Goal: Check status: Check status

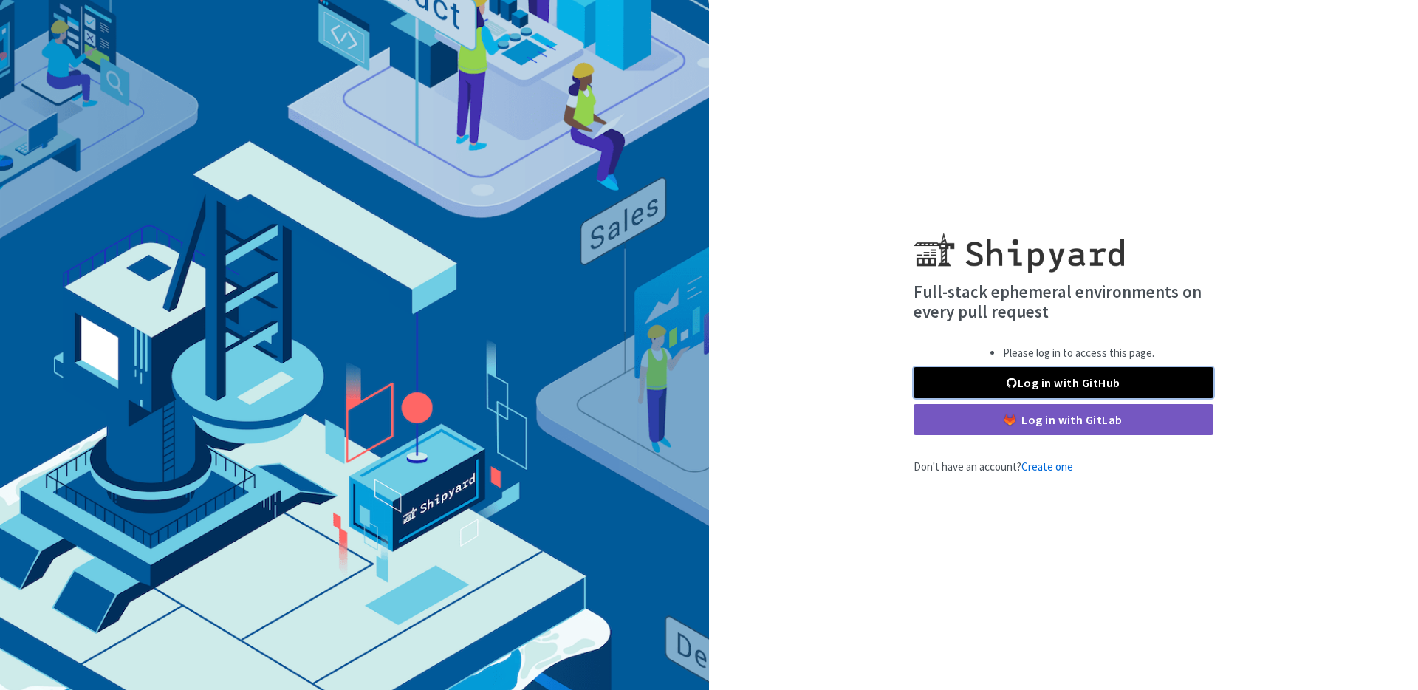
click at [1083, 378] on link "Log in with GitHub" at bounding box center [1064, 382] width 300 height 31
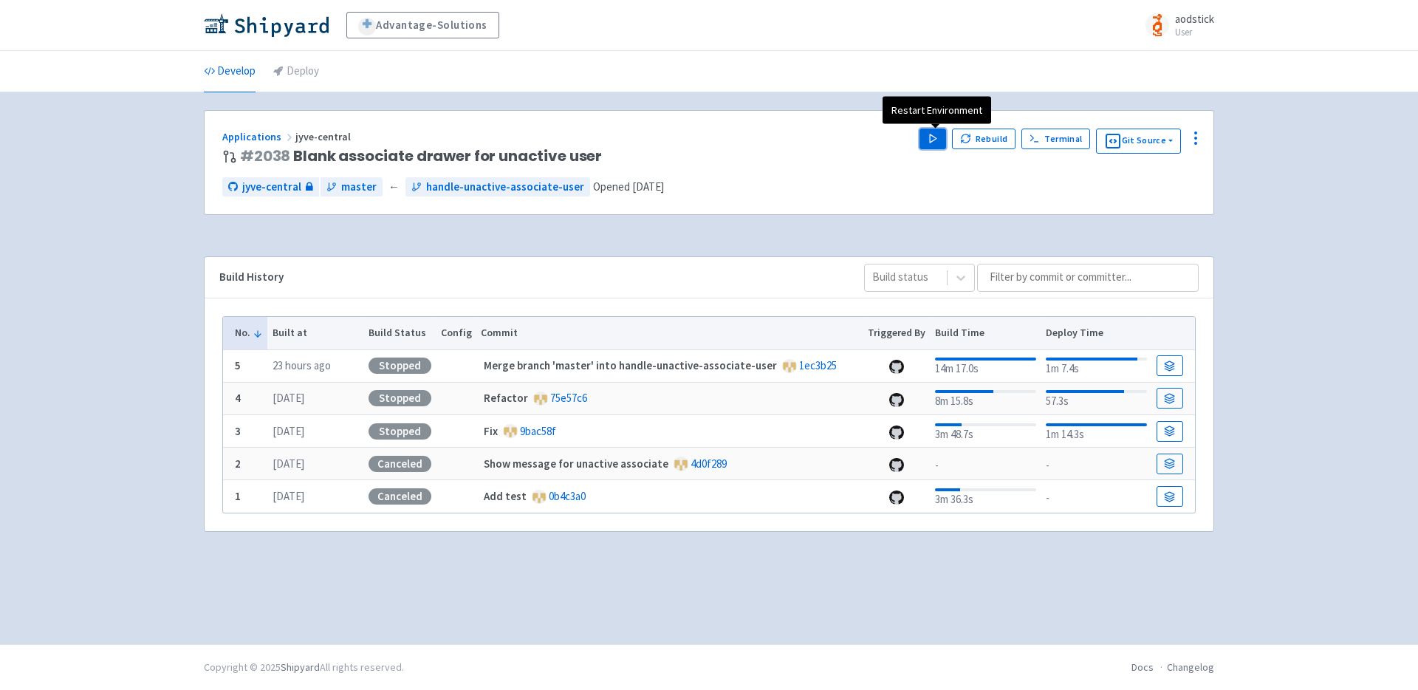
click at [935, 139] on polygon "button" at bounding box center [933, 138] width 7 height 8
click at [1277, 188] on div "Advantage-Solutions aodstick User Profile Sign out Develop Deploy #" at bounding box center [709, 322] width 1418 height 644
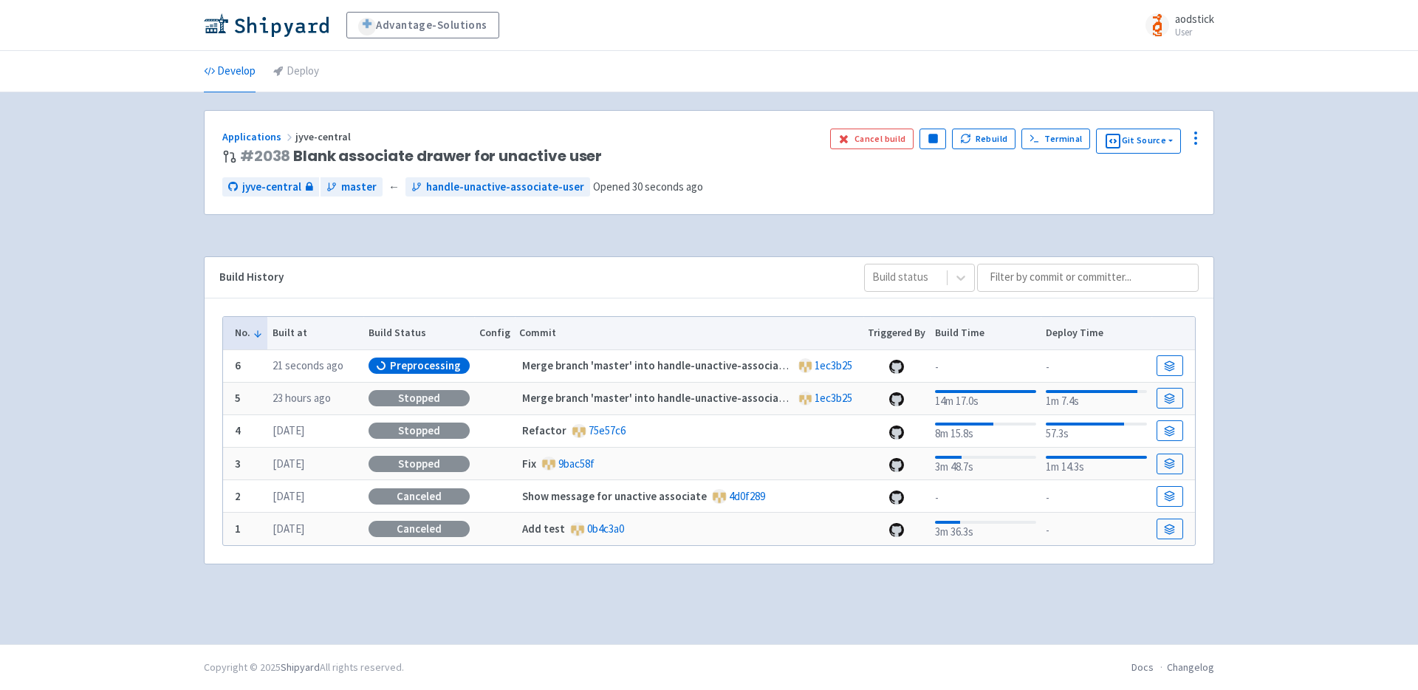
click at [1287, 187] on div "Advantage-Solutions aodstick User Profile Sign out Develop Deploy #" at bounding box center [709, 322] width 1418 height 644
click at [1349, 402] on div "Advantage-Solutions aodstick User Profile Sign out Develop Deploy #" at bounding box center [709, 322] width 1418 height 644
click at [1310, 411] on div "Advantage-Solutions aodstick User Profile Sign out Develop Deploy #" at bounding box center [709, 322] width 1418 height 644
click at [868, 233] on div "Applications jyve-central # 2038 Blank associate drawer for unactive user Cance…" at bounding box center [709, 368] width 1011 height 516
click at [1294, 230] on div "Advantage-Solutions aodstick User Profile Sign out Develop Deploy #" at bounding box center [709, 322] width 1418 height 644
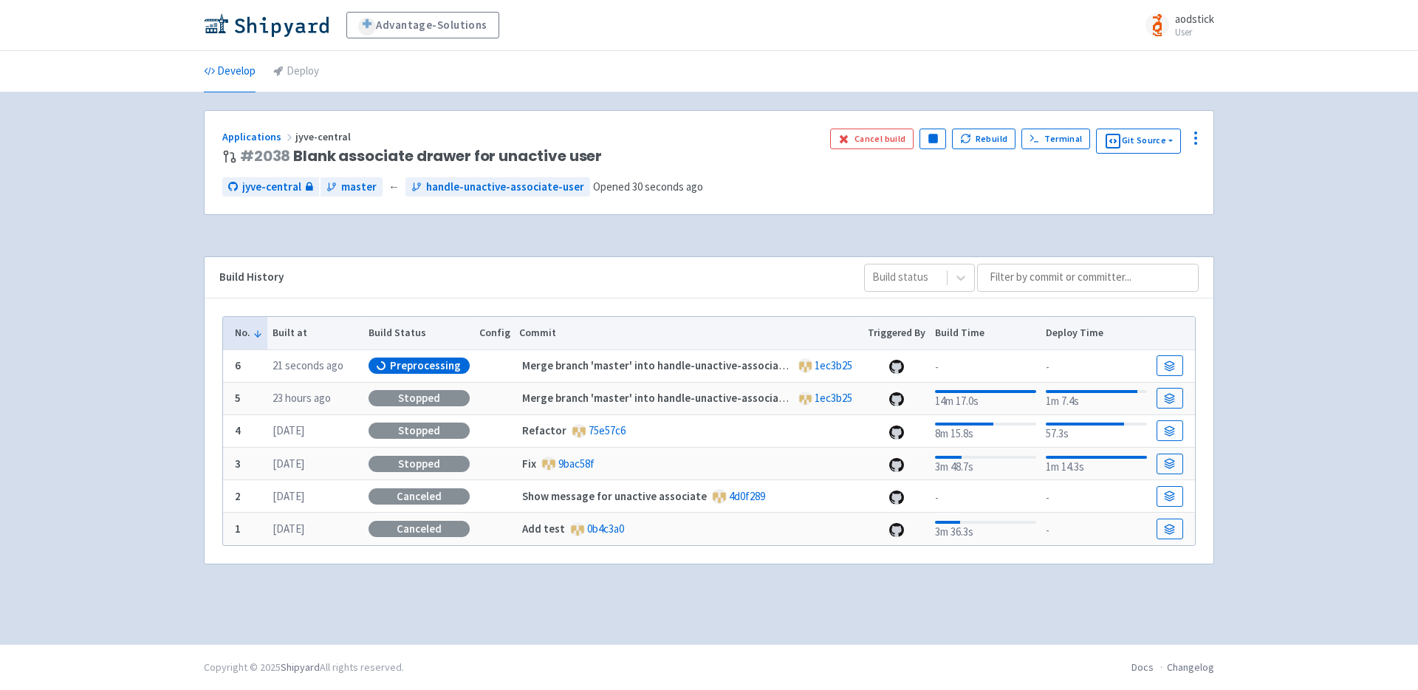
click at [1293, 230] on div "Advantage-Solutions aodstick User Profile Sign out Develop Deploy #" at bounding box center [709, 322] width 1418 height 644
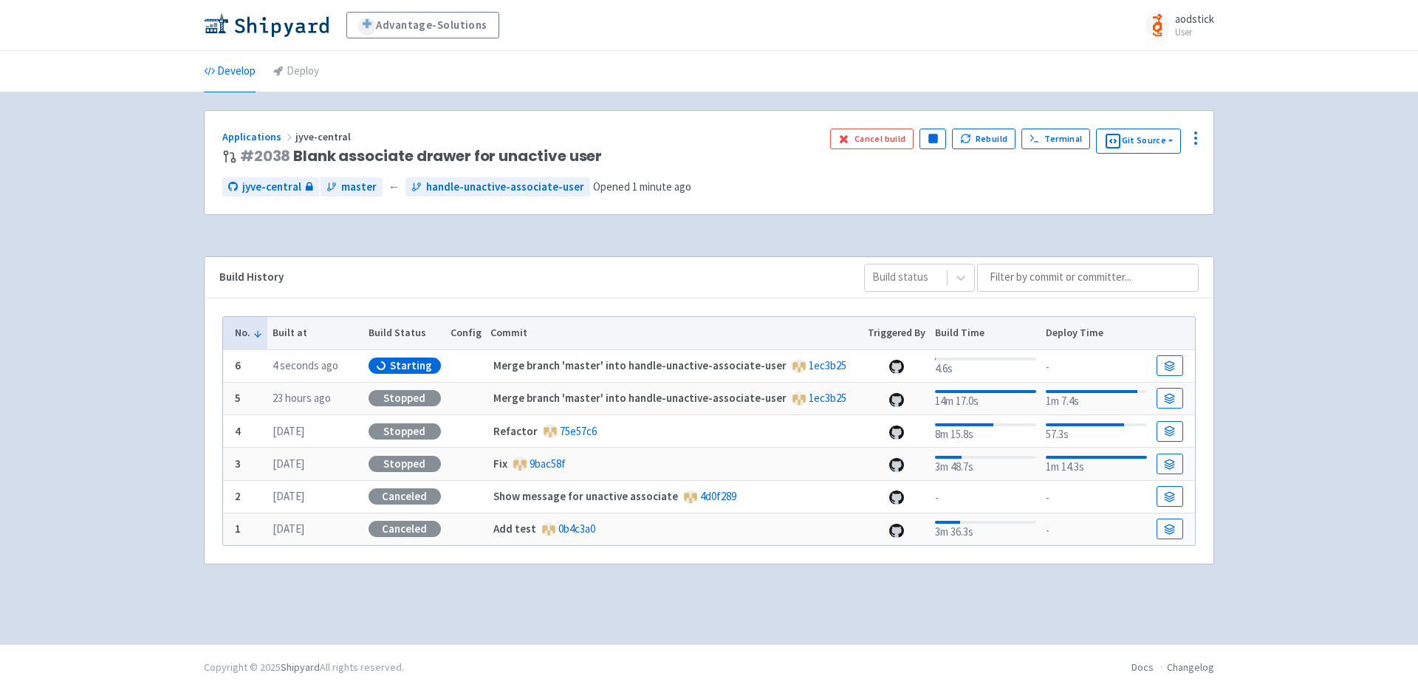
click at [1302, 223] on div "Advantage-Solutions aodstick User Profile Sign out Develop Deploy #" at bounding box center [709, 322] width 1418 height 644
click at [1283, 210] on div "Advantage-Solutions aodstick User Profile Sign out Develop Deploy #" at bounding box center [709, 322] width 1418 height 644
click at [1291, 301] on div "Advantage-Solutions aodstick User Profile Sign out Develop Deploy #" at bounding box center [709, 322] width 1418 height 644
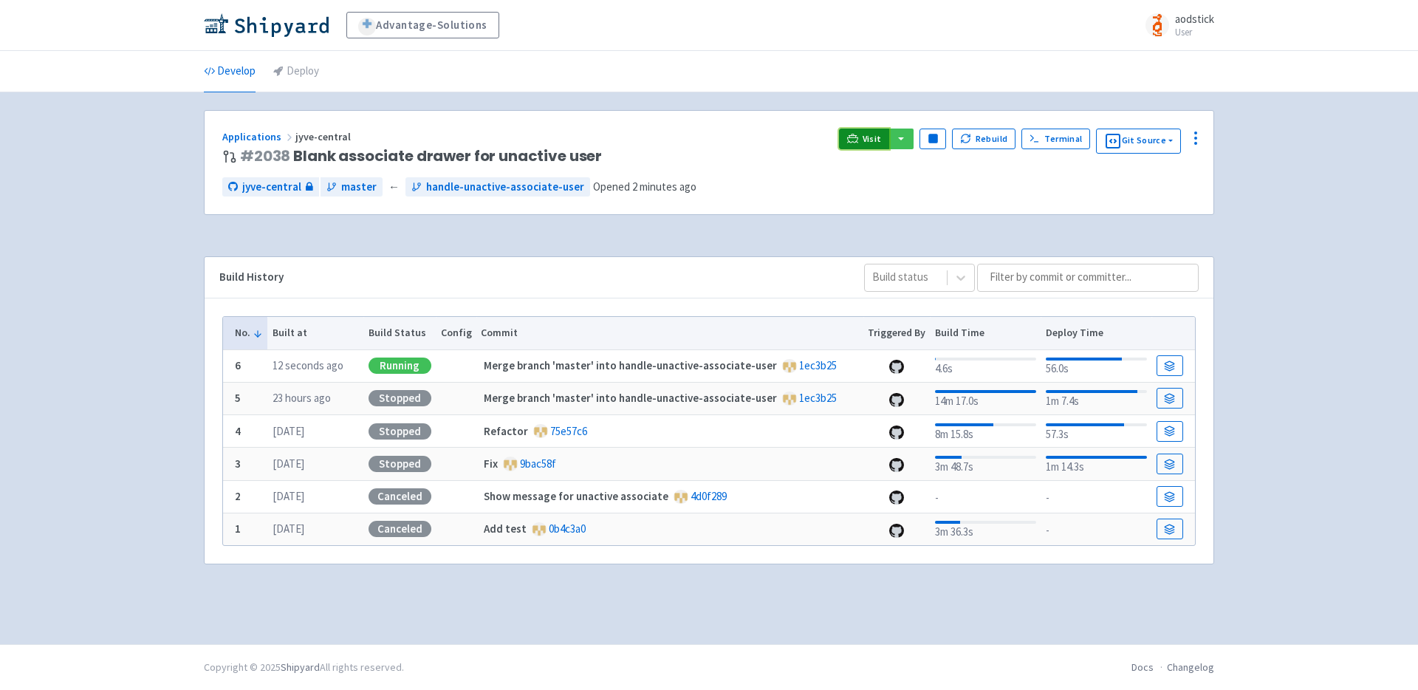
click at [867, 141] on span "Visit" at bounding box center [872, 139] width 19 height 12
